Goal: Find specific page/section: Find specific page/section

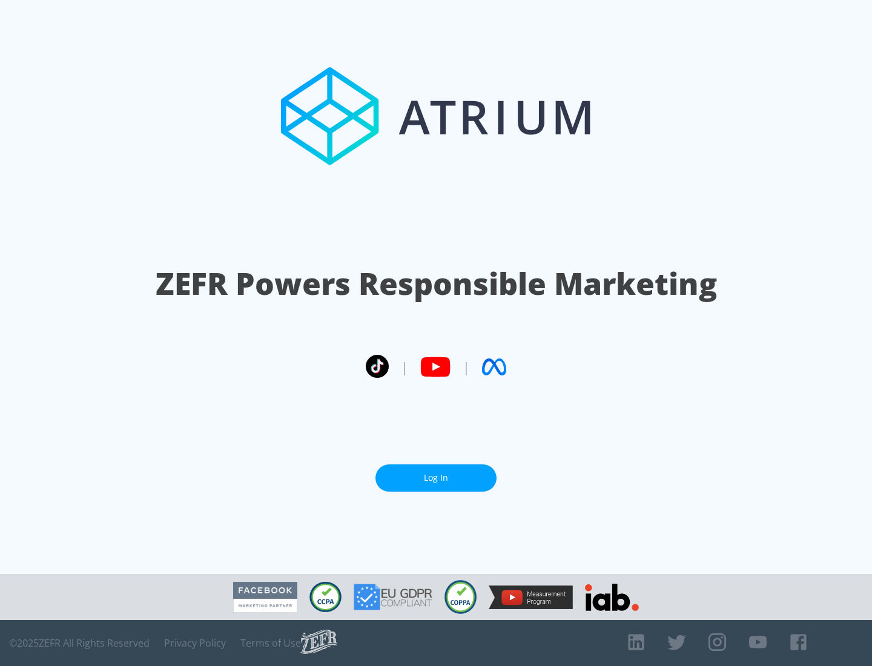
click at [436, 473] on link "Log In" at bounding box center [436, 478] width 121 height 27
